Goal: Task Accomplishment & Management: Use online tool/utility

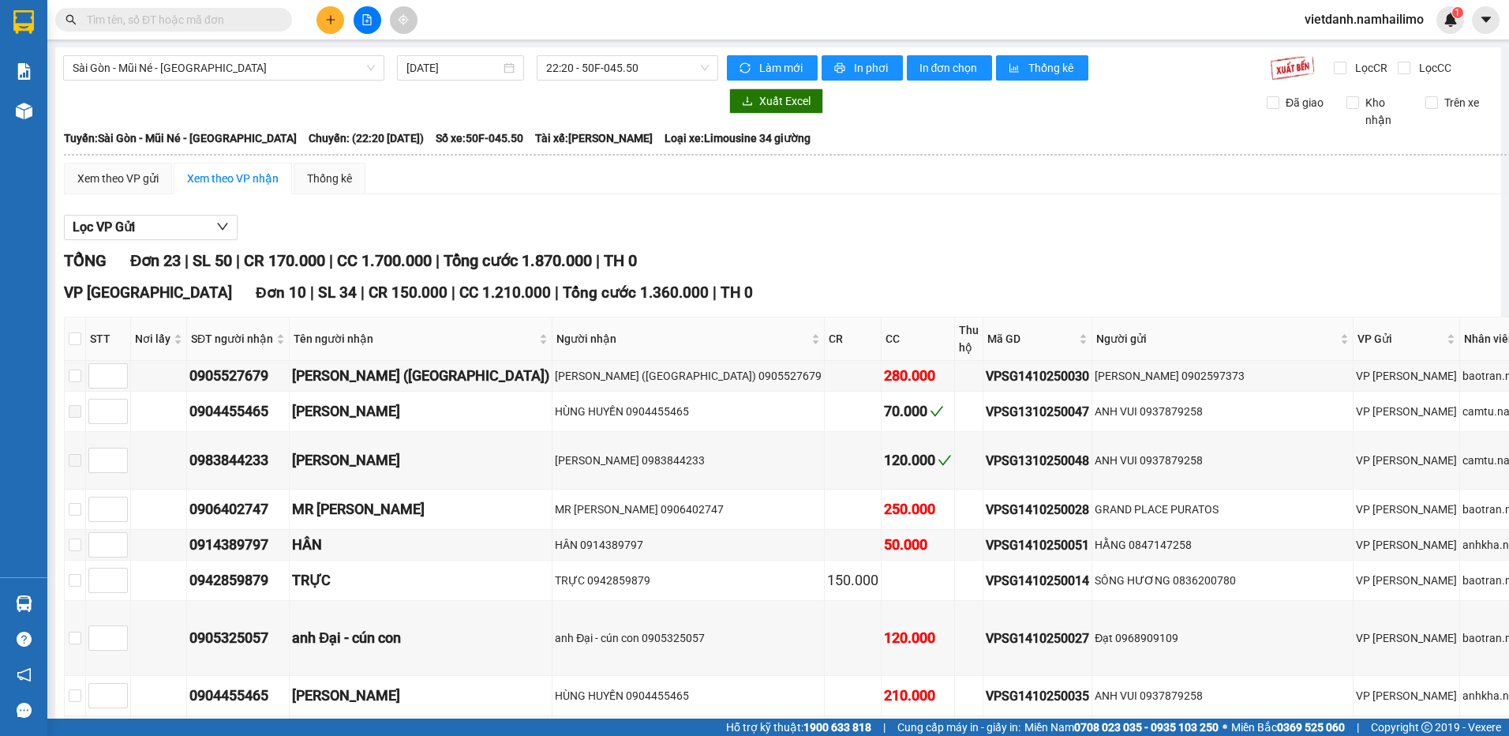
scroll to position [926, 0]
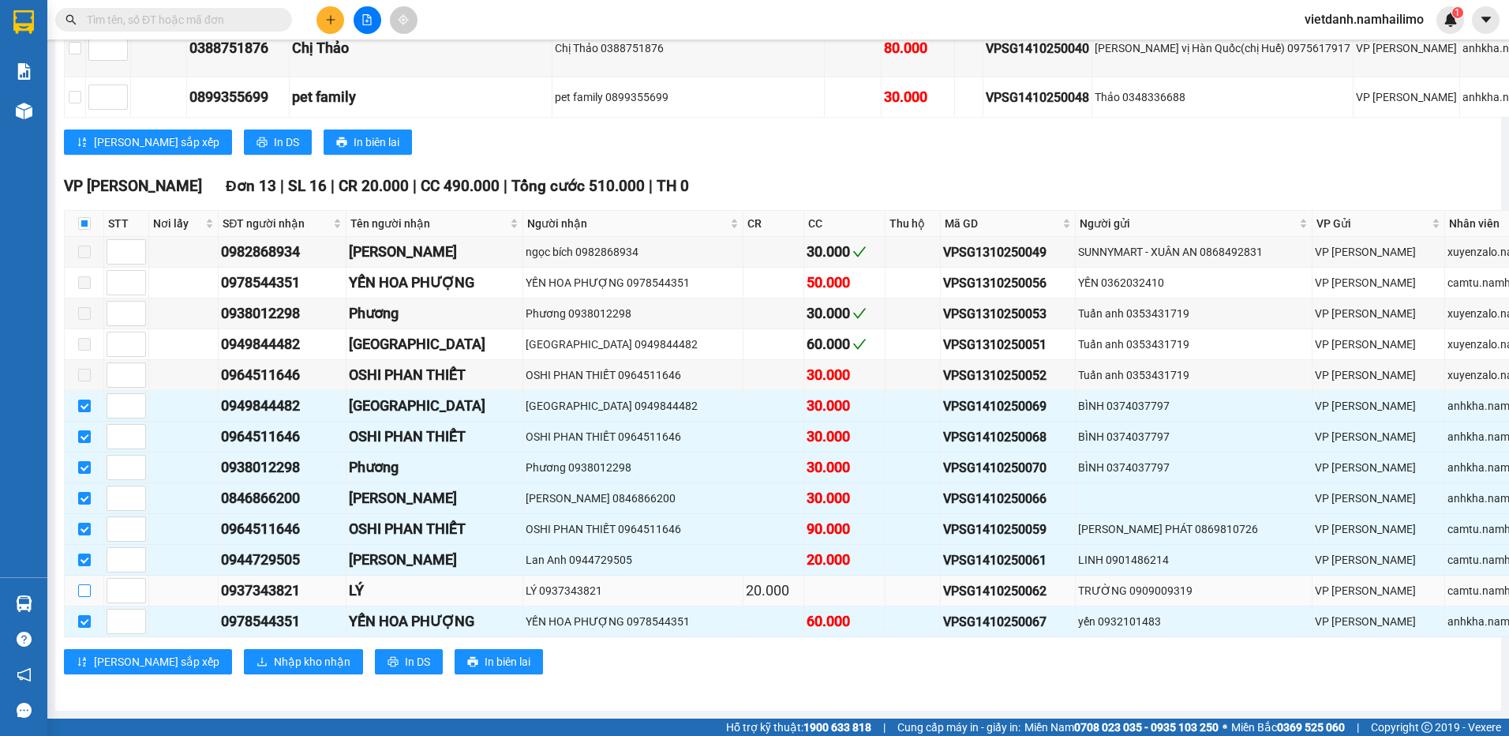
click at [84, 584] on input "checkbox" at bounding box center [84, 590] width 13 height 13
checkbox input "true"
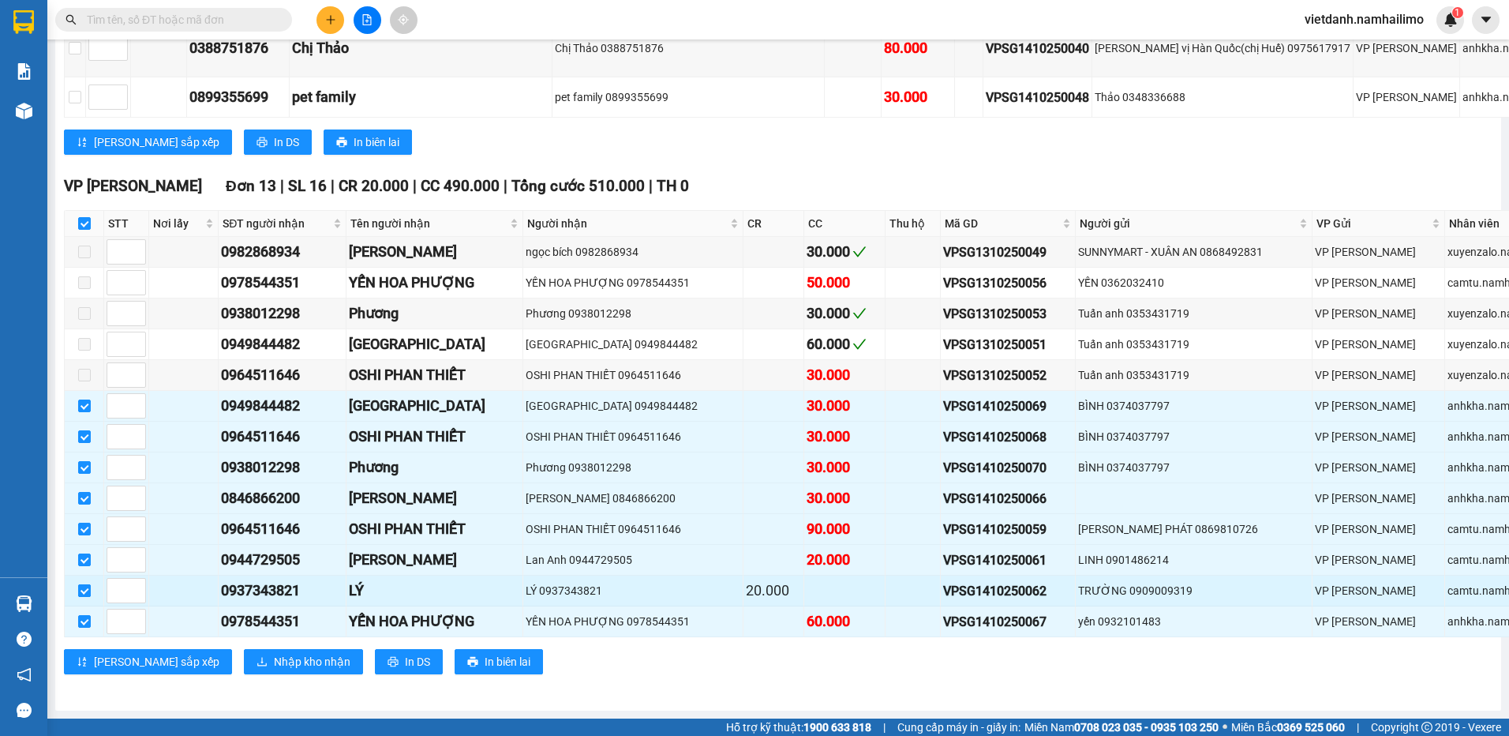
click at [84, 584] on input "checkbox" at bounding box center [84, 590] width 13 height 13
checkbox input "false"
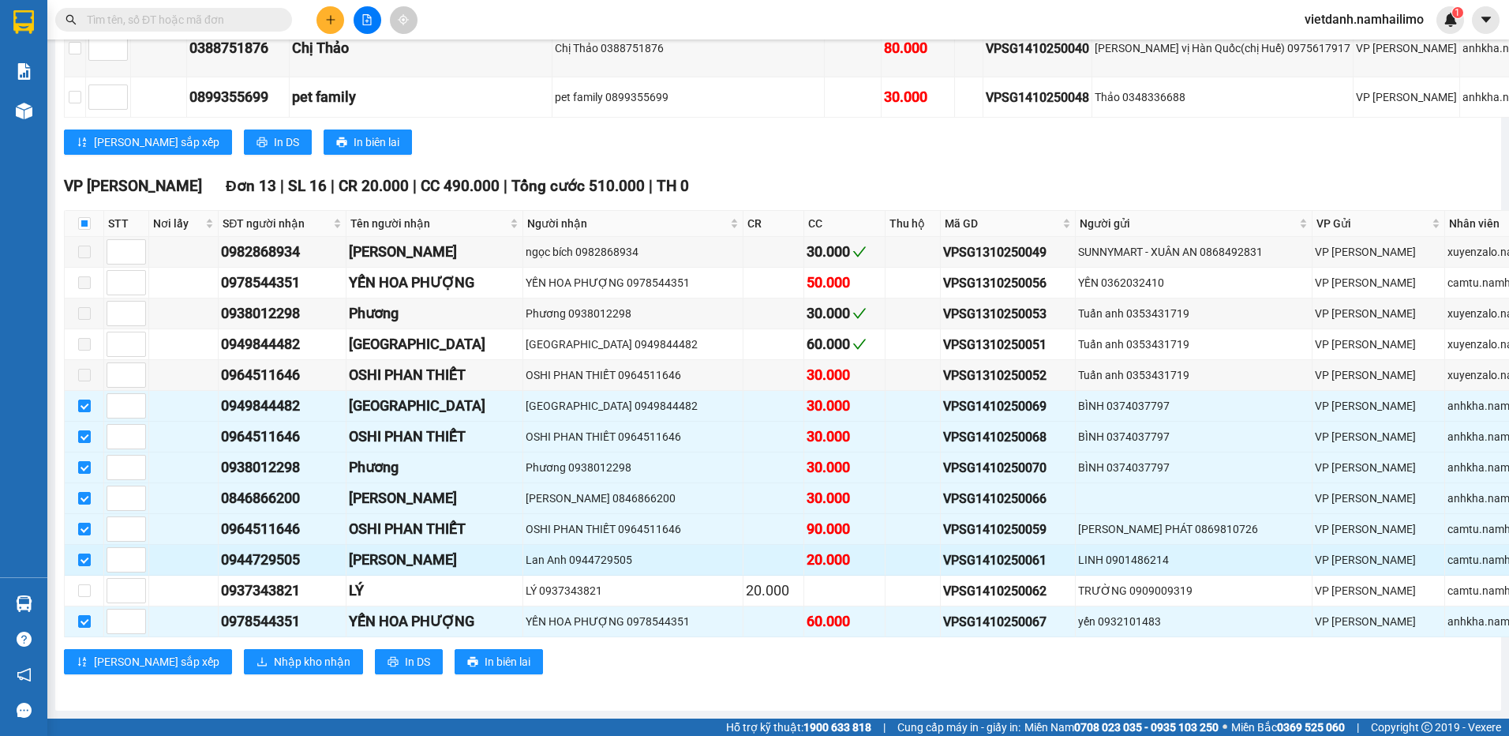
click at [361, 550] on div "[PERSON_NAME]" at bounding box center [434, 560] width 171 height 22
click at [274, 653] on span "Nhập kho nhận" at bounding box center [312, 661] width 77 height 17
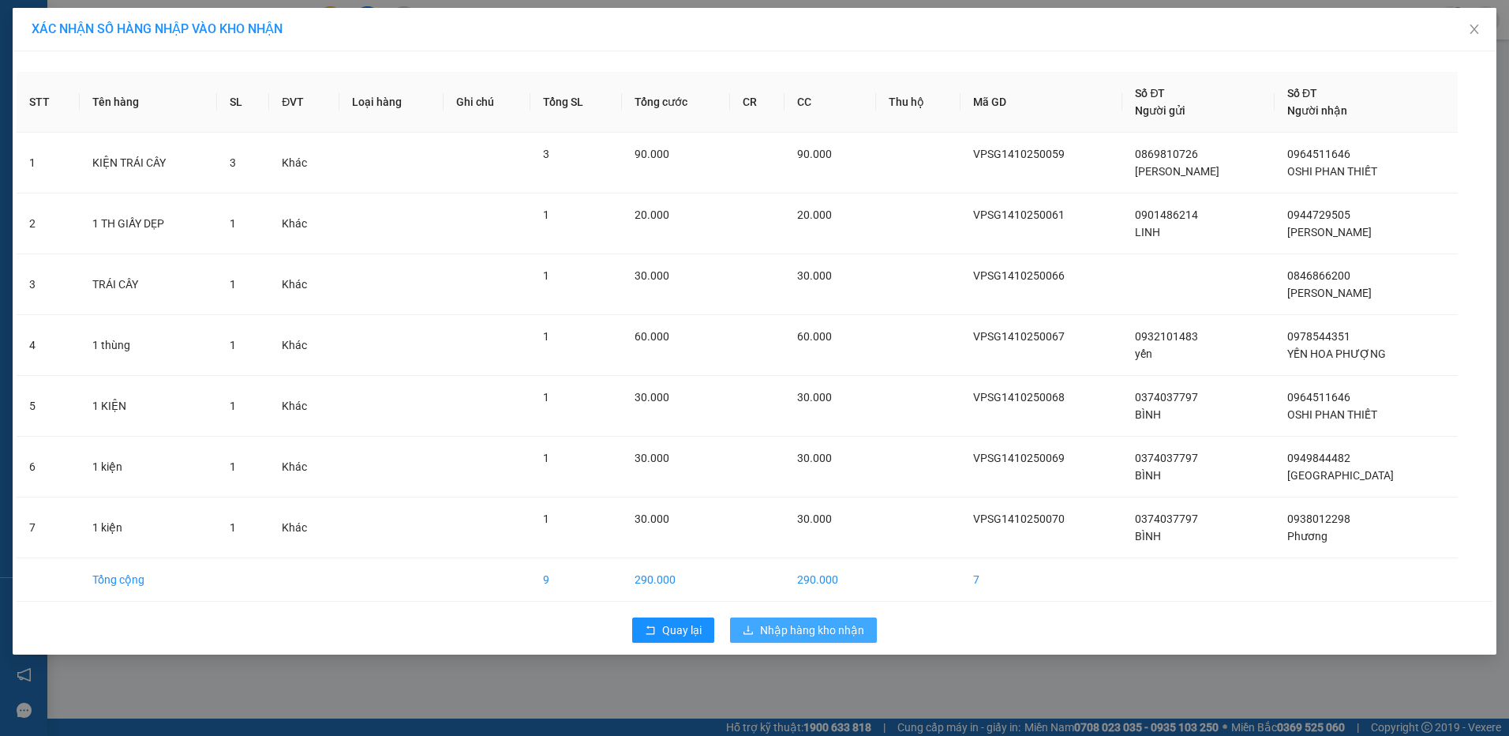
click at [813, 632] on span "Nhập hàng kho nhận" at bounding box center [812, 629] width 104 height 17
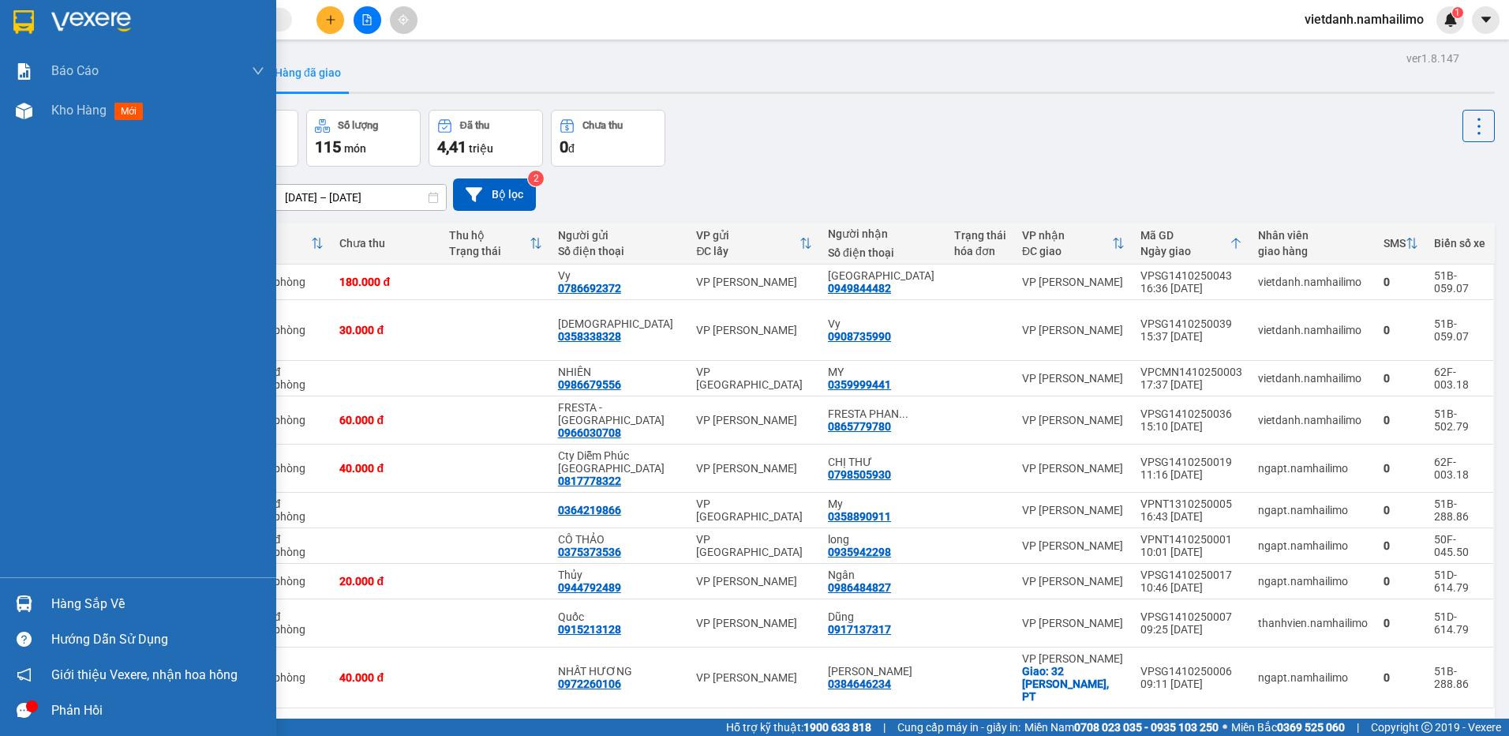
click at [28, 598] on img at bounding box center [24, 603] width 17 height 17
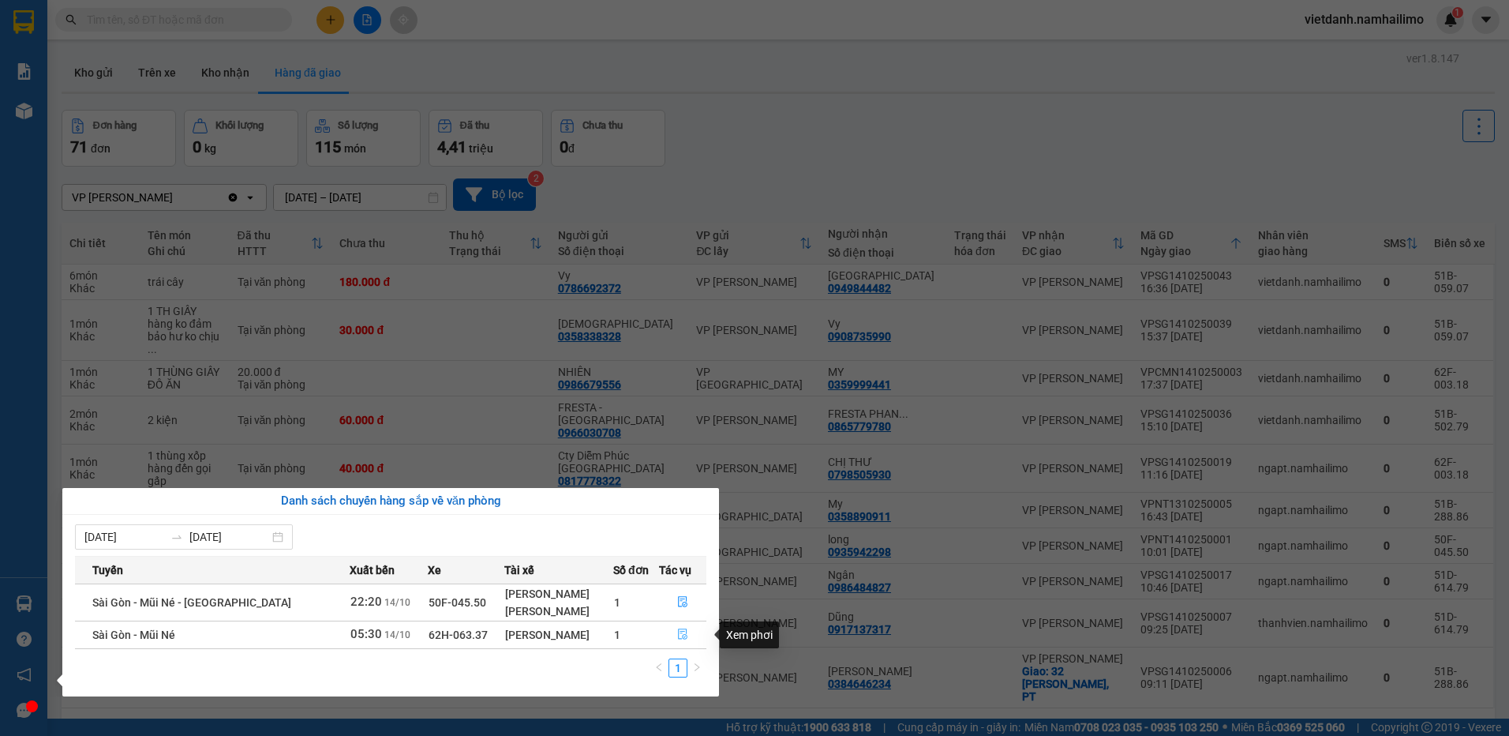
click at [680, 639] on icon "file-done" at bounding box center [682, 633] width 11 height 11
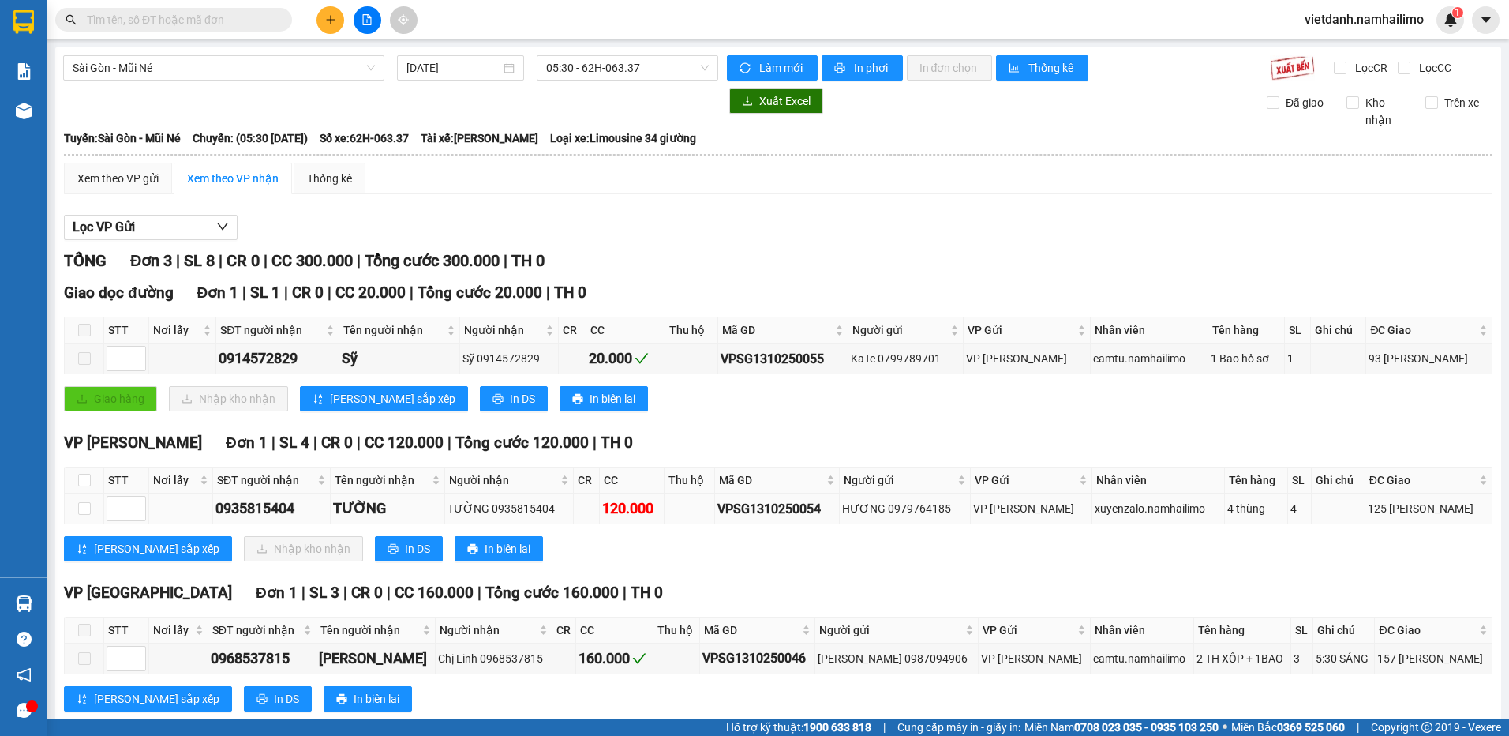
scroll to position [37, 0]
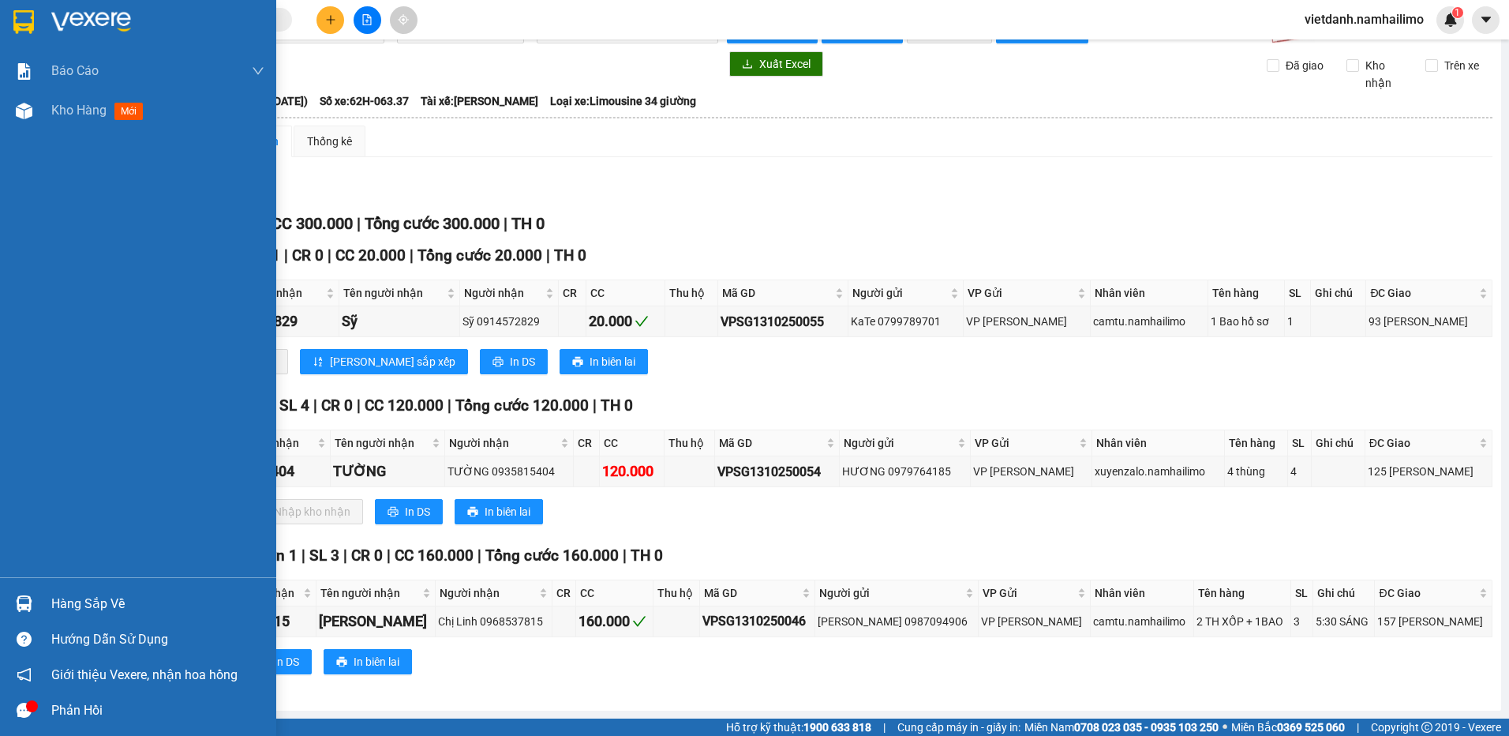
click at [17, 602] on img at bounding box center [24, 603] width 17 height 17
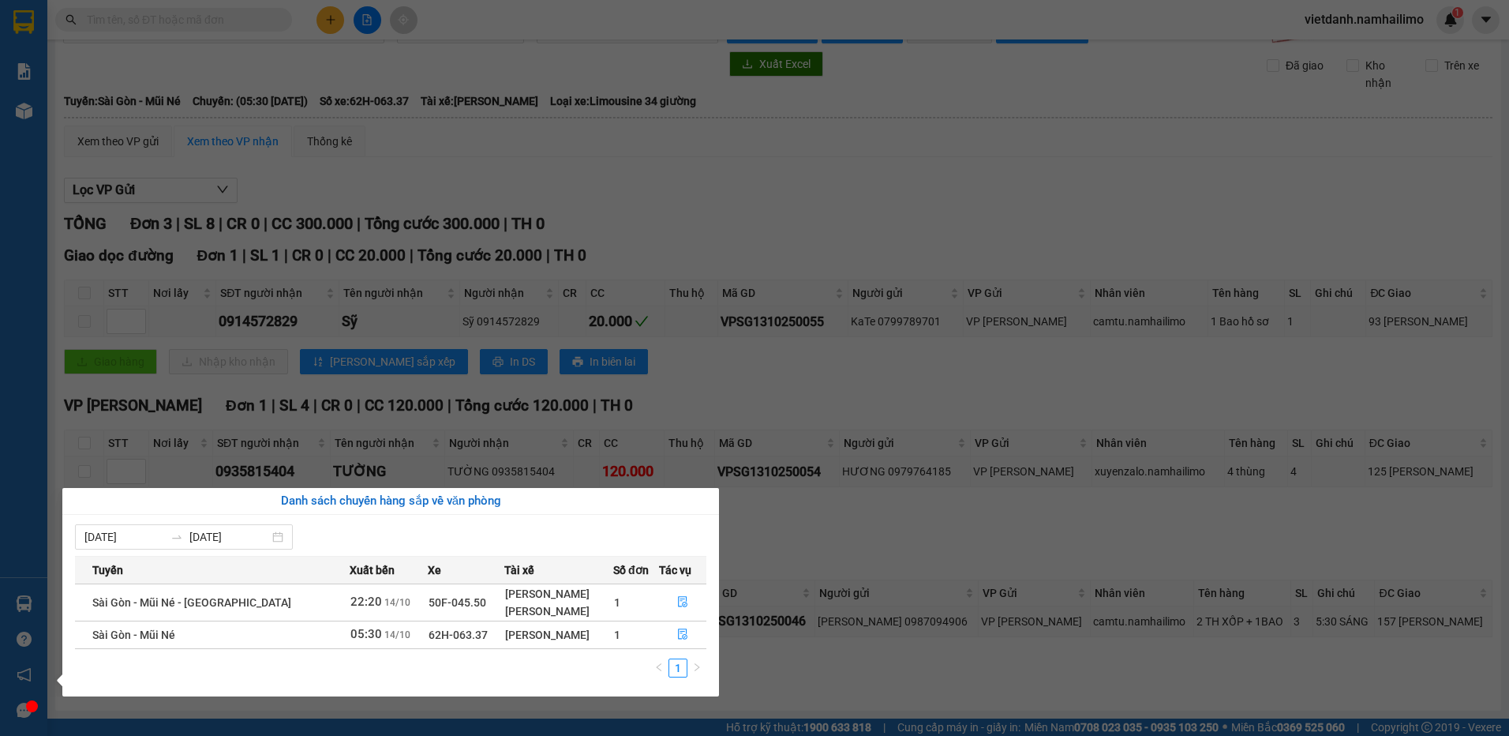
click at [647, 382] on section "Kết quả tìm kiếm ( 0 ) Bộ lọc No Data vietdanh.namhailimo 1 Báo cáo Báo cáo dòn…" at bounding box center [754, 368] width 1509 height 736
